Goal: Find specific page/section: Find specific page/section

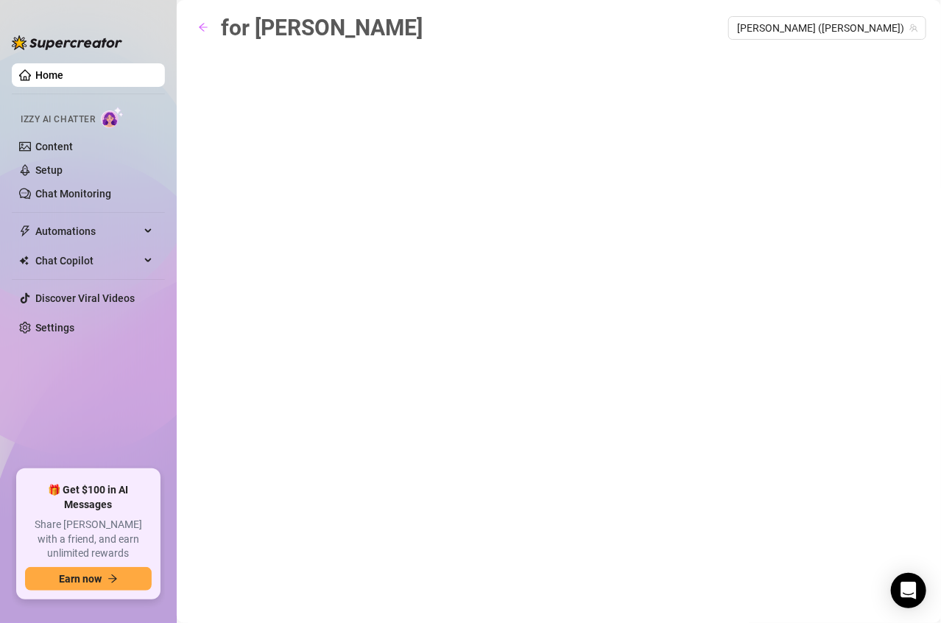
click at [418, 172] on div "for [PERSON_NAME] [PERSON_NAME] ([PERSON_NAME])" at bounding box center [558, 294] width 734 height 568
click at [492, 193] on div "for [PERSON_NAME] [PERSON_NAME] ([PERSON_NAME])" at bounding box center [558, 294] width 734 height 568
click at [544, 130] on div "for [PERSON_NAME] [PERSON_NAME] ([PERSON_NAME])" at bounding box center [558, 294] width 734 height 568
click at [73, 141] on link "Content" at bounding box center [54, 147] width 38 height 12
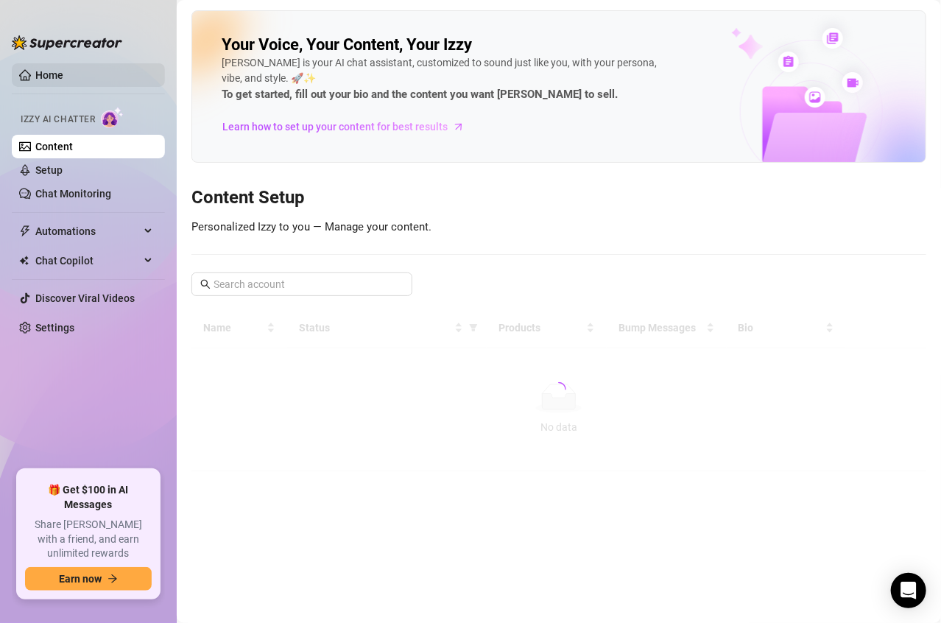
click at [63, 69] on link "Home" at bounding box center [49, 75] width 28 height 12
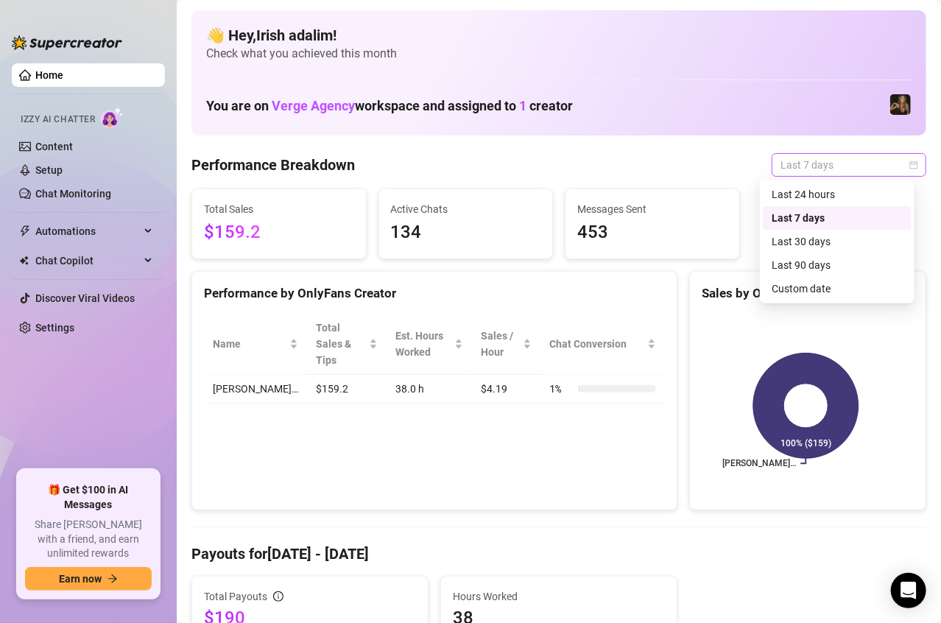
click at [817, 169] on span "Last 7 days" at bounding box center [848, 165] width 137 height 22
click at [793, 266] on div "Last 90 days" at bounding box center [836, 265] width 131 height 16
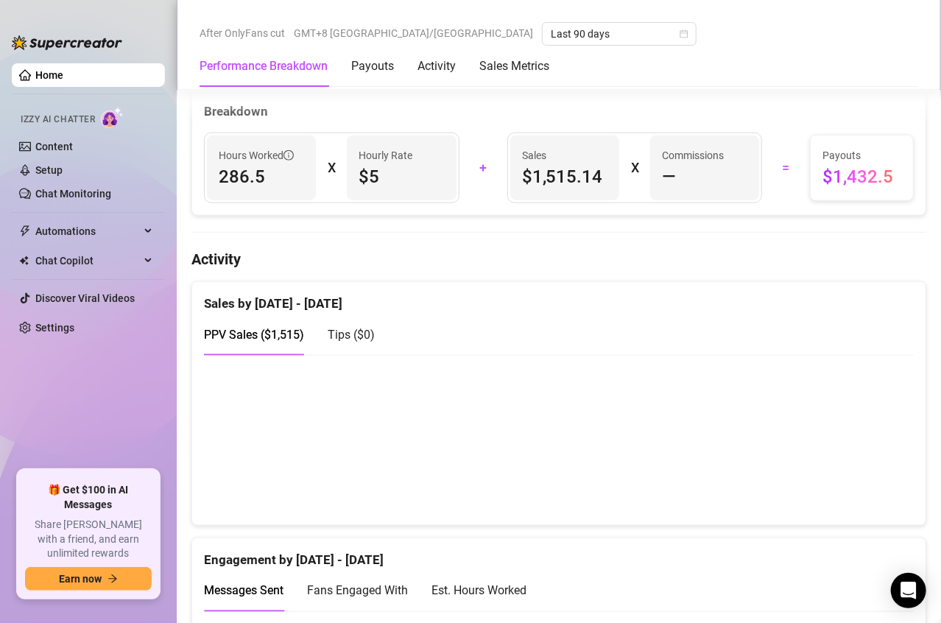
scroll to position [588, 0]
